Goal: Navigation & Orientation: Find specific page/section

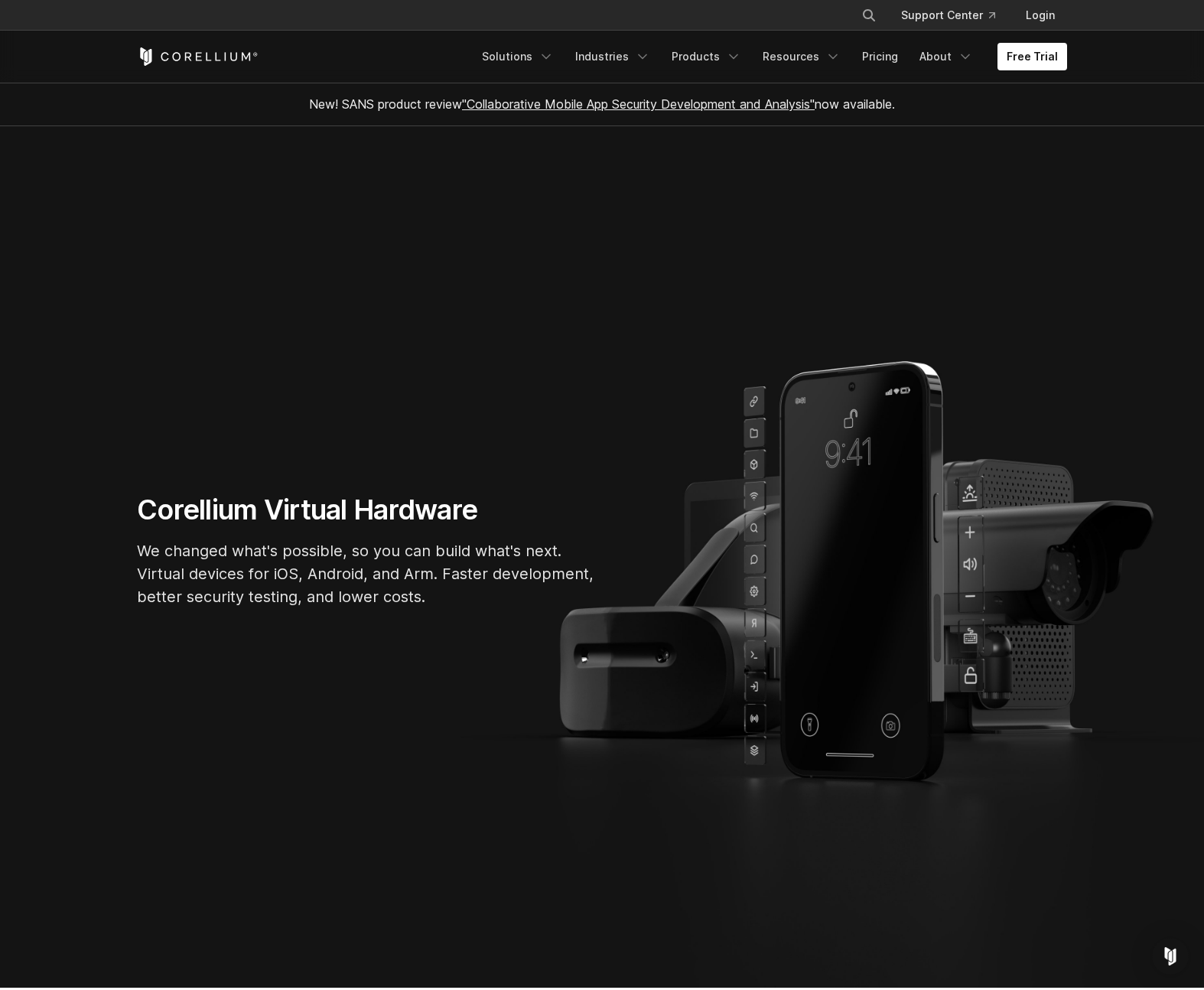
click at [94, 584] on section "Corellium Virtual Hardware We changed what's possible, so you can build what's …" at bounding box center [602, 557] width 1204 height 862
click at [98, 572] on section "Corellium Virtual Hardware We changed what's possible, so you can build what's …" at bounding box center [602, 557] width 1204 height 862
click at [99, 577] on section "Corellium Virtual Hardware We changed what's possible, so you can build what's …" at bounding box center [602, 557] width 1204 height 862
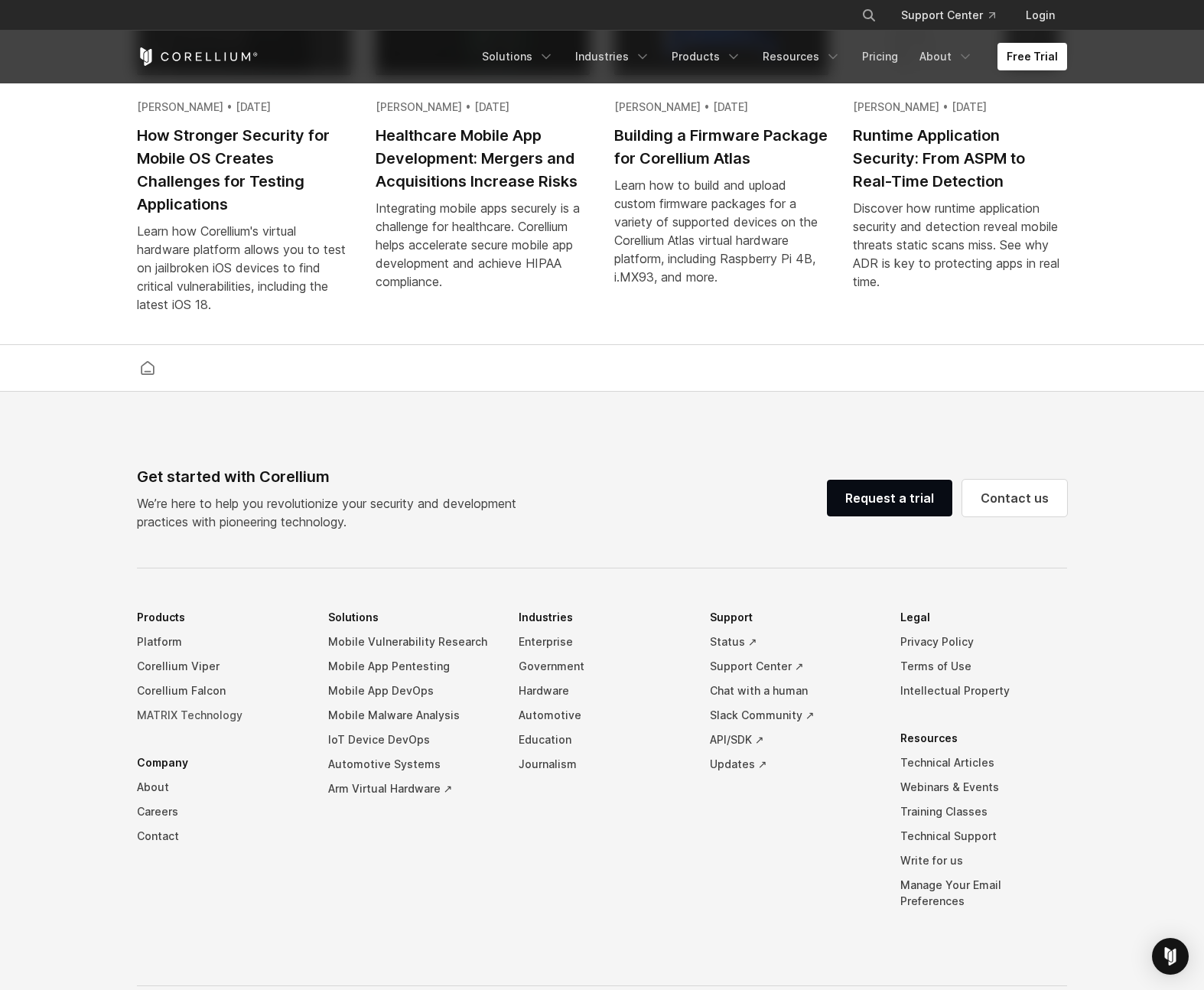
scroll to position [3556, 0]
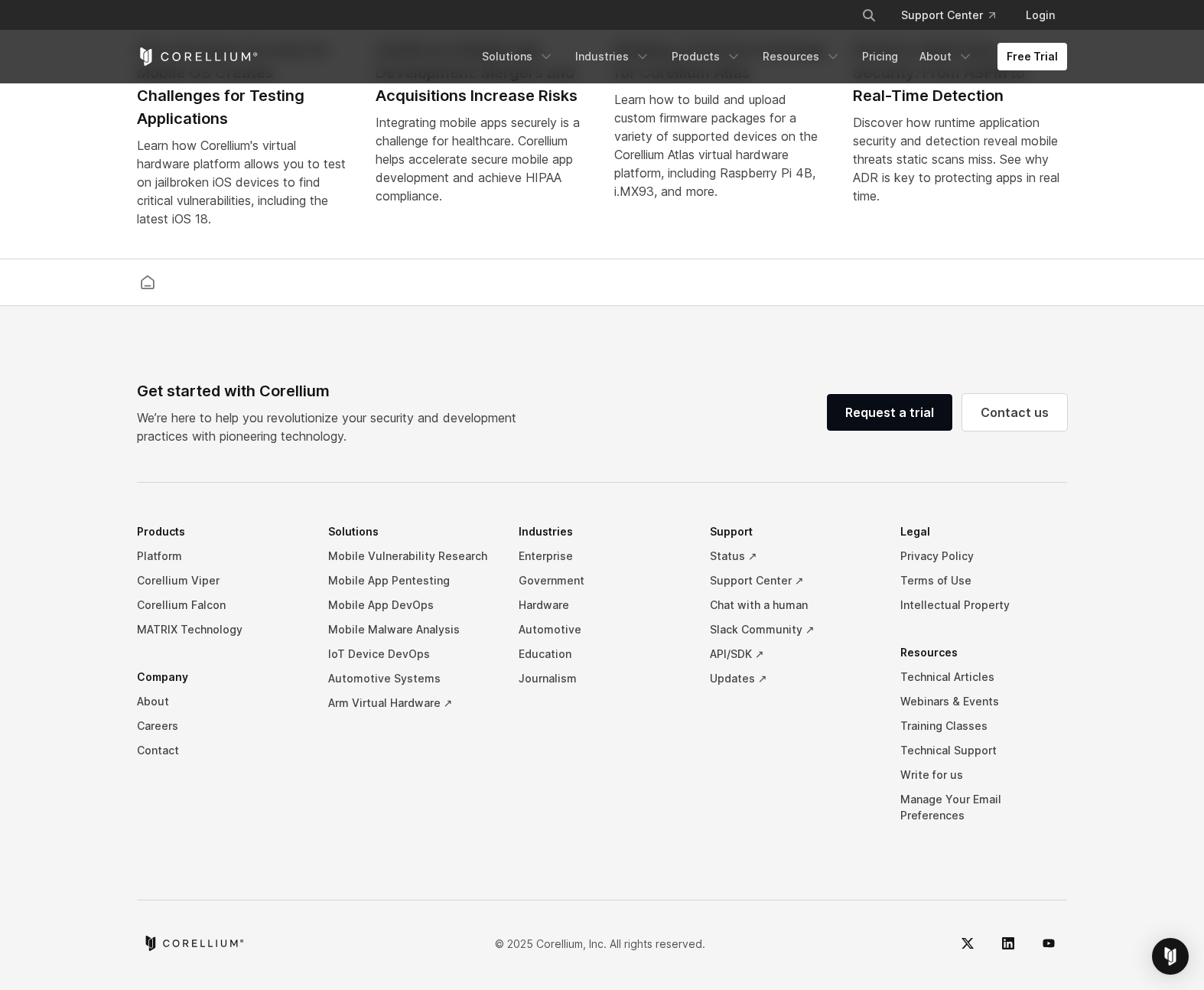
click at [588, 802] on li "Industries Enterprise Government Hardware Automotive Education Journalism" at bounding box center [602, 685] width 167 height 331
click at [164, 735] on link "Careers" at bounding box center [220, 725] width 167 height 24
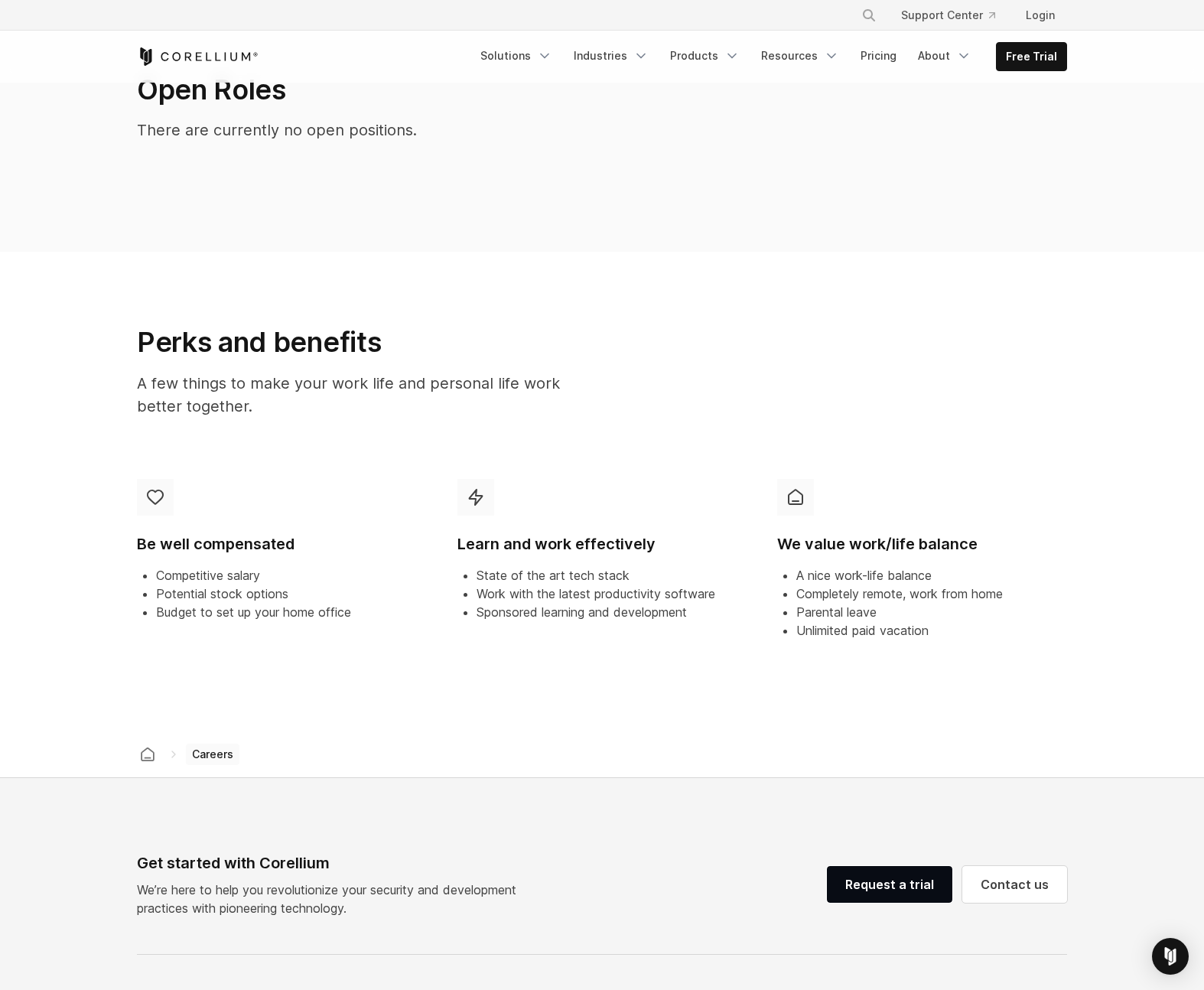
scroll to position [389, 0]
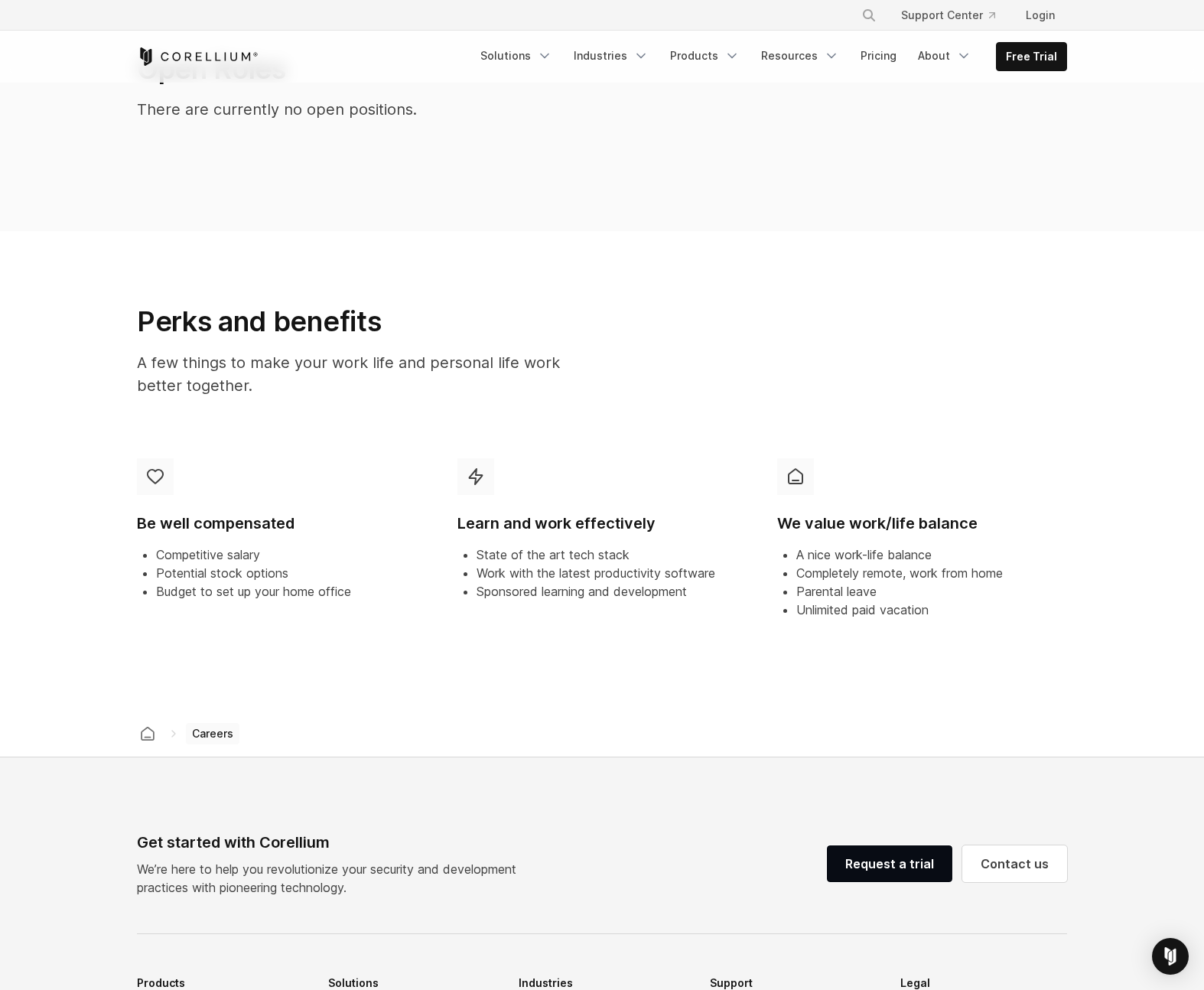
click at [98, 568] on section "Perks and benefits A few things to make your work life and personal life work b…" at bounding box center [602, 470] width 1204 height 480
click at [98, 574] on section "Perks and benefits A few things to make your work life and personal life work b…" at bounding box center [602, 470] width 1204 height 480
click at [99, 574] on section "Perks and benefits A few things to make your work life and personal life work b…" at bounding box center [602, 470] width 1204 height 480
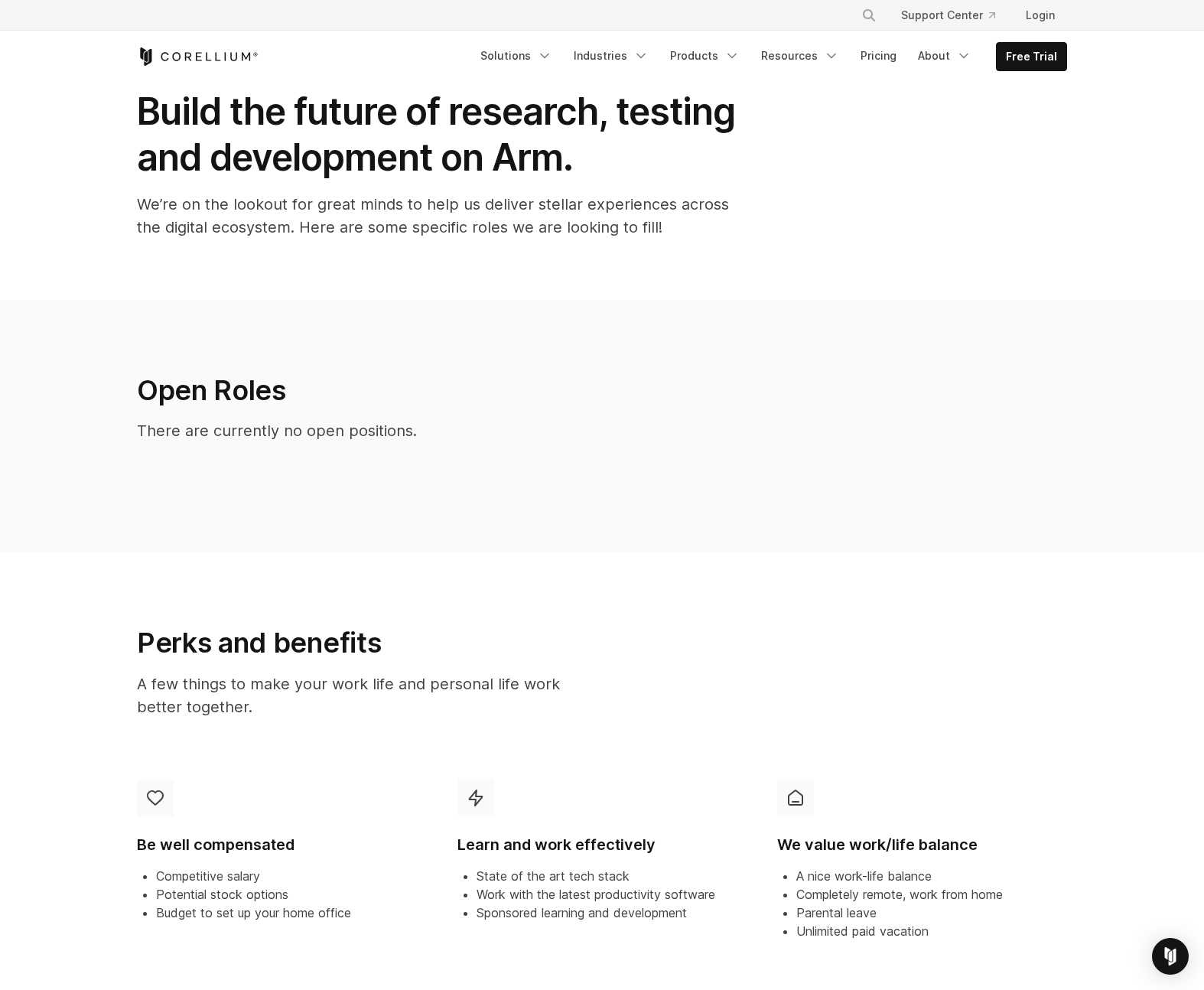
scroll to position [0, 0]
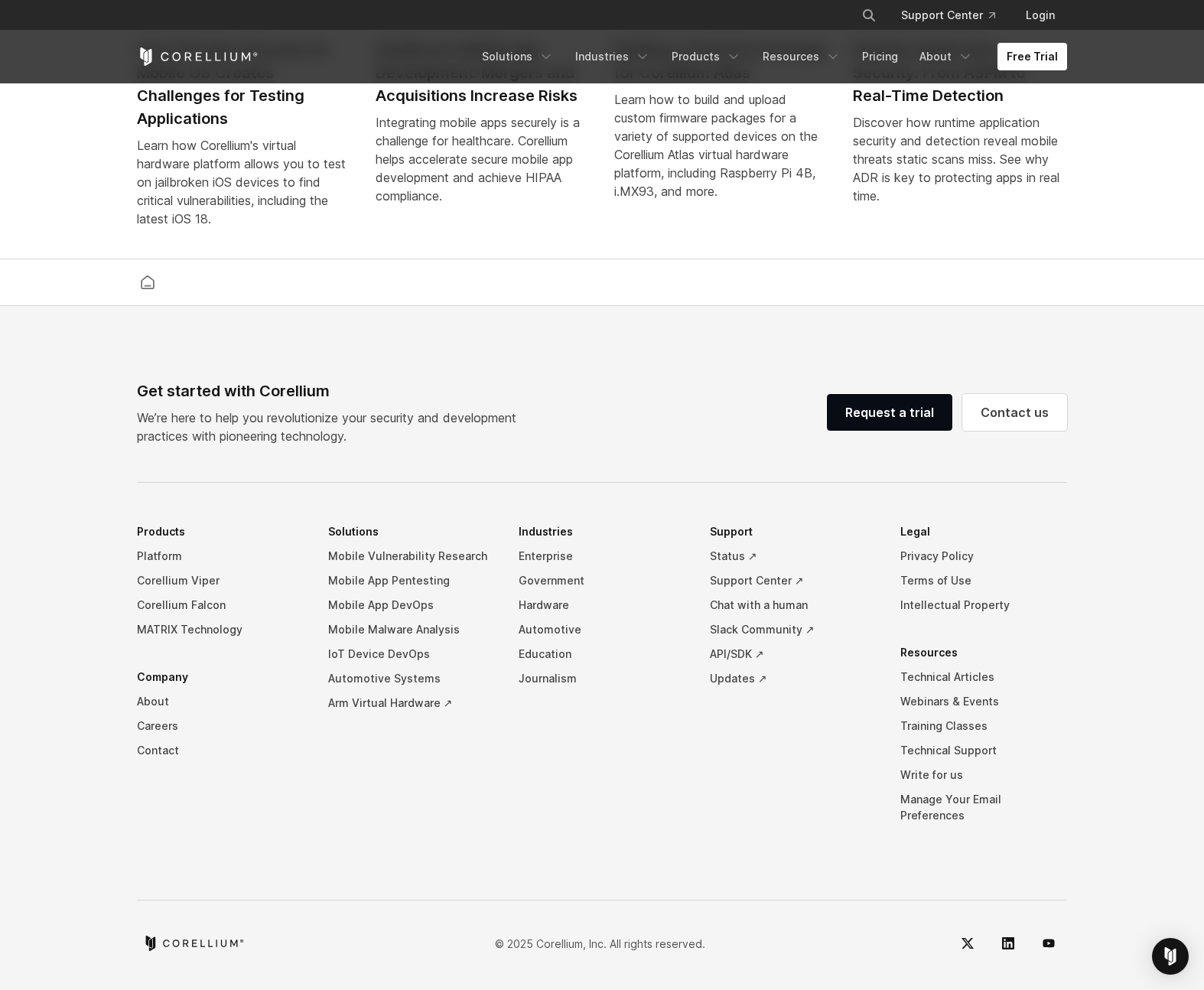
click at [83, 670] on footer "Get started with Corellium We’re here to help you revolutionize your security a…" at bounding box center [602, 649] width 1204 height 686
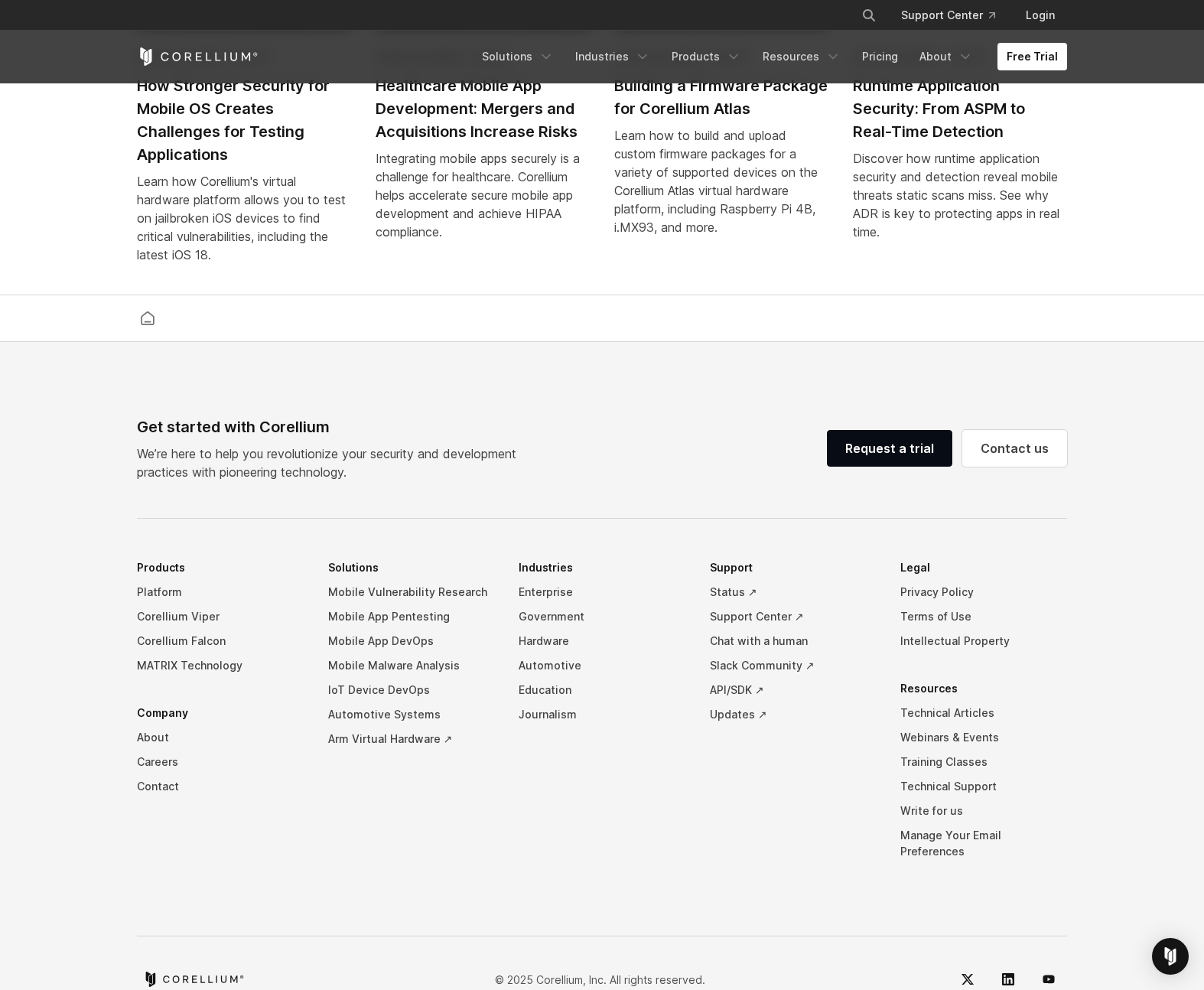
scroll to position [3527, 0]
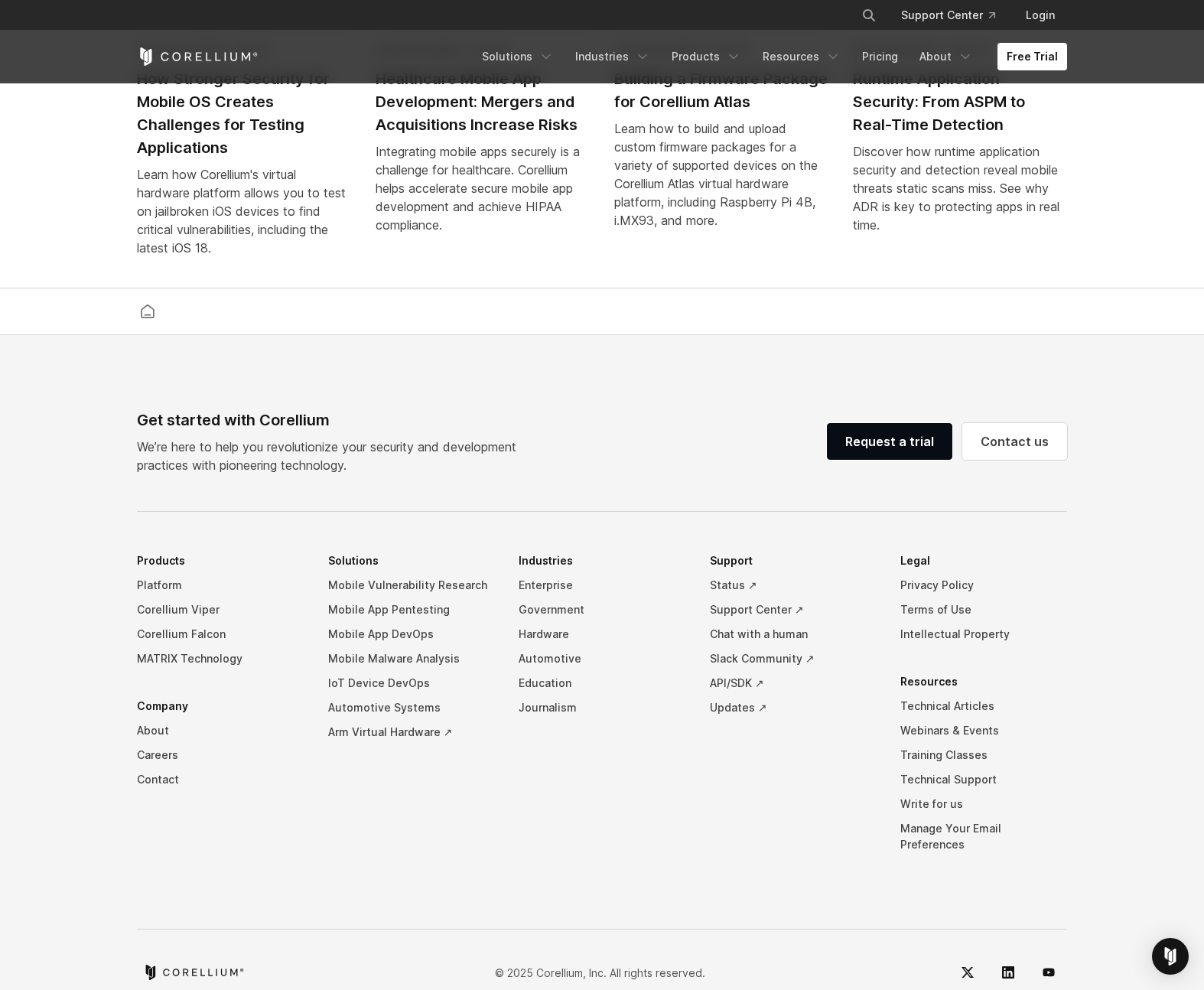
click at [70, 761] on footer "Get started with Corellium We’re here to help you revolutionize your security a…" at bounding box center [602, 678] width 1204 height 686
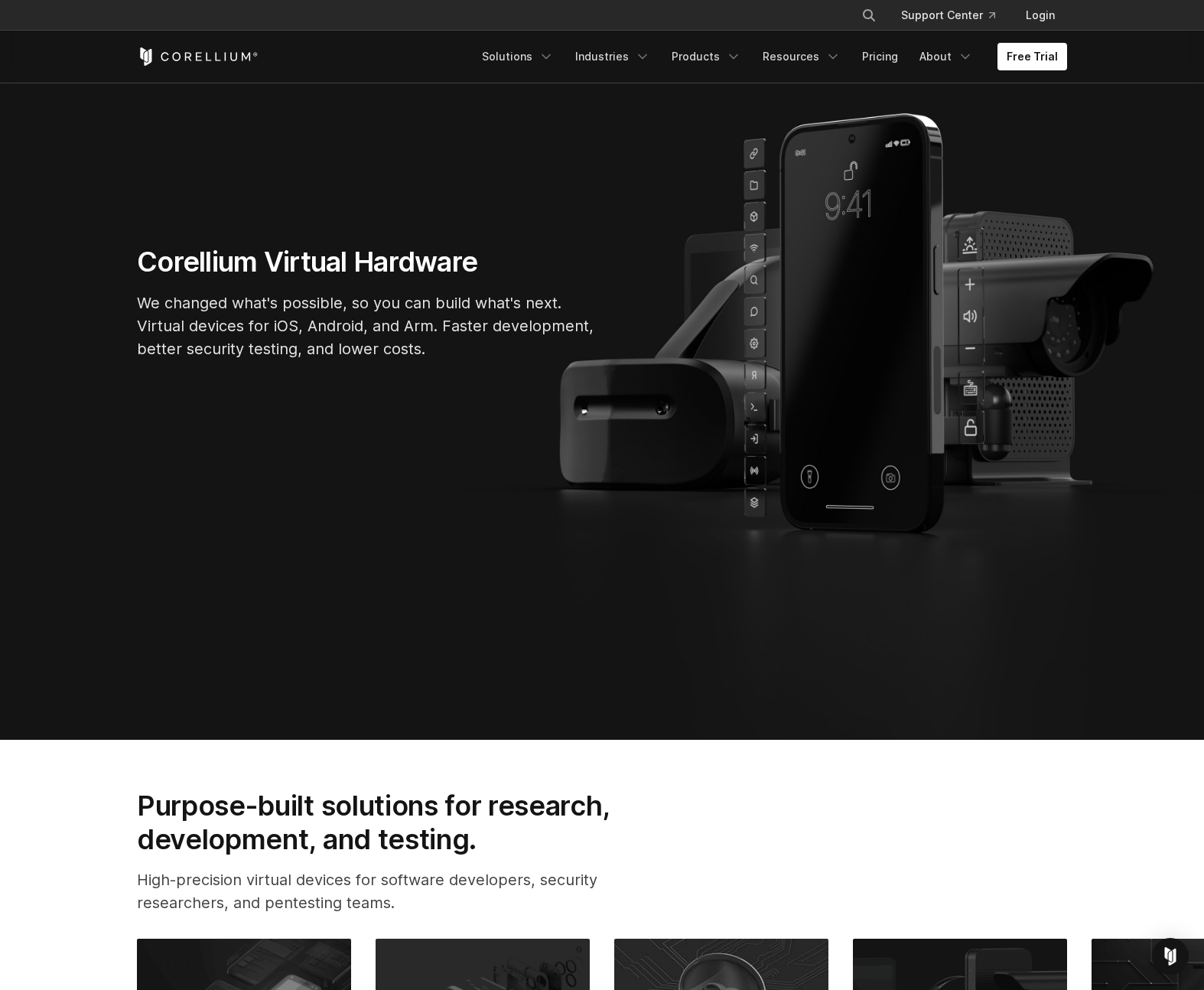
scroll to position [0, 0]
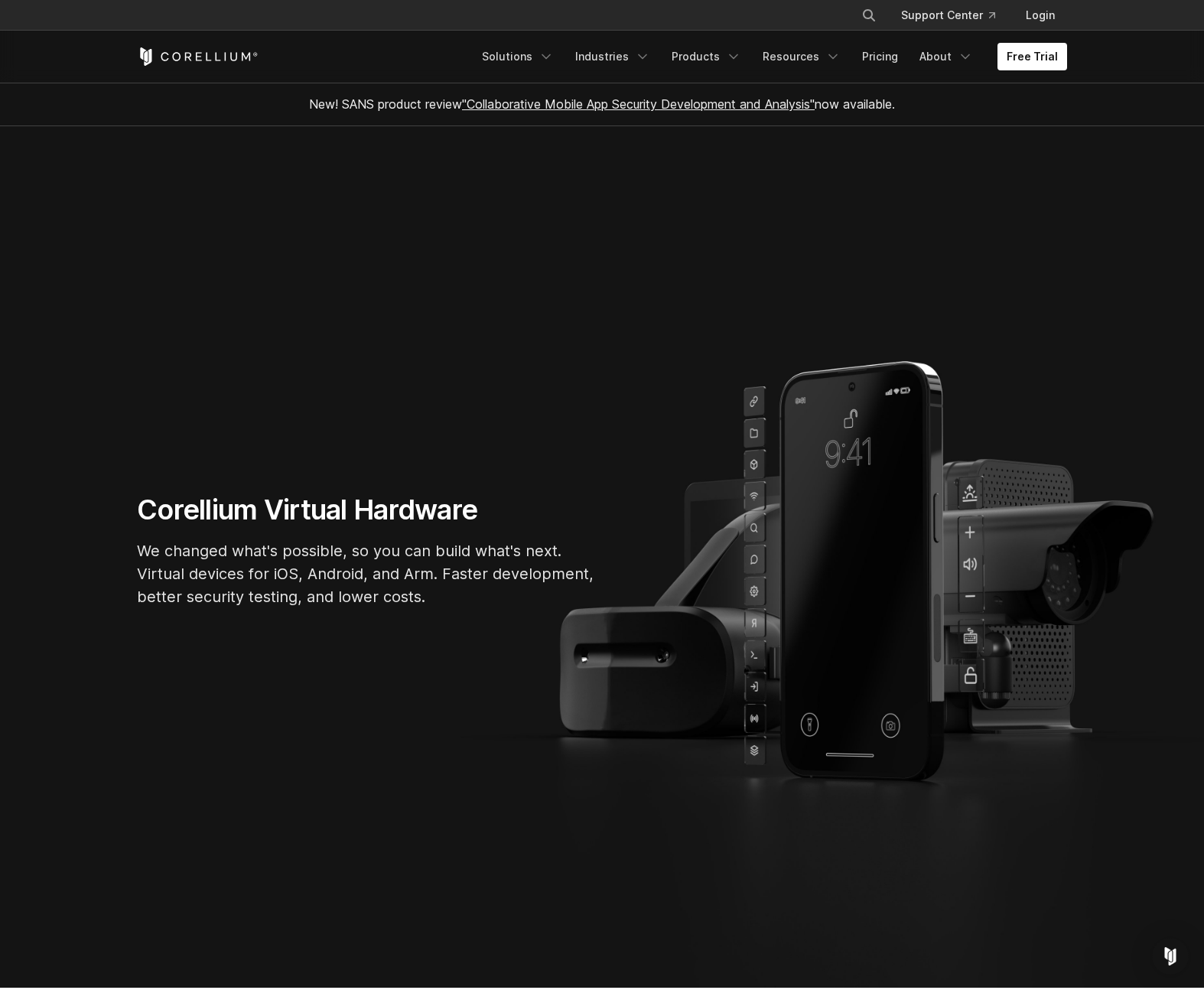
click at [108, 400] on section "Corellium Virtual Hardware We changed what's possible, so you can build what's …" at bounding box center [602, 557] width 1204 height 862
